Goal: Transaction & Acquisition: Purchase product/service

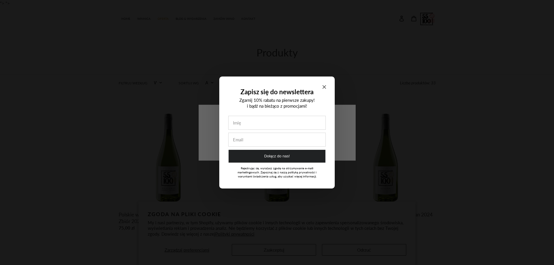
click at [325, 88] on icon "Close modal" at bounding box center [324, 86] width 3 height 3
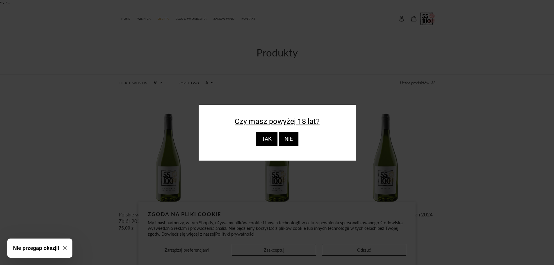
click at [273, 134] on div "TAK" at bounding box center [266, 139] width 21 height 14
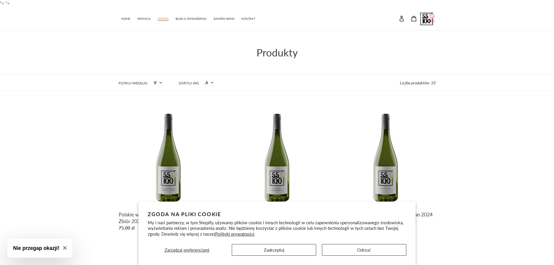
click at [158, 19] on span "OFERTA" at bounding box center [163, 19] width 11 height 4
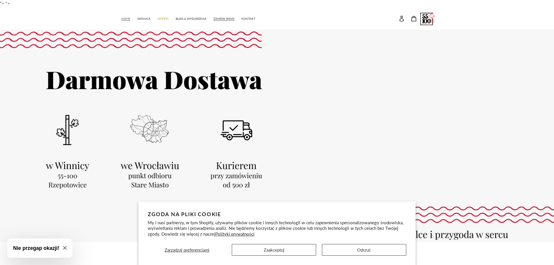
click at [131, 18] on link "HOME" at bounding box center [125, 18] width 15 height 8
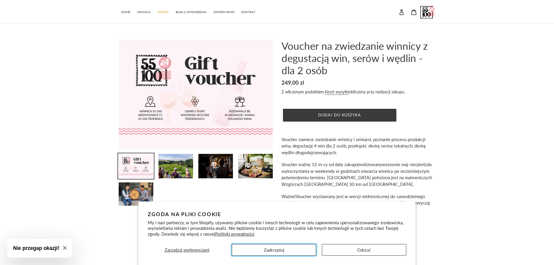
click at [308, 251] on button "Zaakceptuj" at bounding box center [274, 250] width 84 height 12
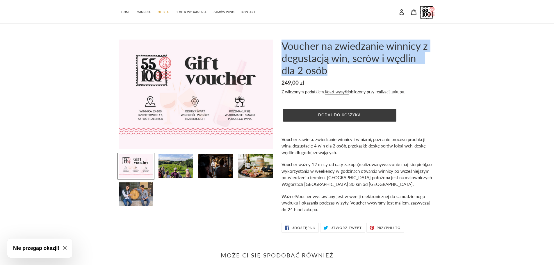
drag, startPoint x: 284, startPoint y: 38, endPoint x: 393, endPoint y: 66, distance: 112.6
click at [393, 66] on main "Poprzedni slajd" at bounding box center [277, 225] width 554 height 402
click at [393, 66] on h1 "Voucher na zwiedzanie winnicy z degustacją win, serów i wędlin - dla 2 osób" at bounding box center [359, 58] width 154 height 37
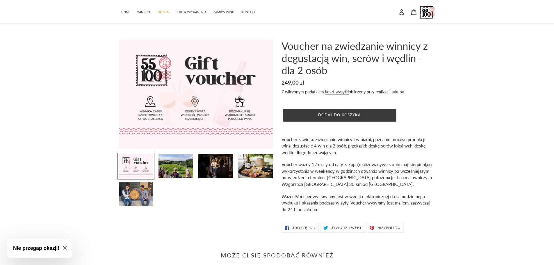
scroll to position [29, 0]
